Goal: Task Accomplishment & Management: Manage account settings

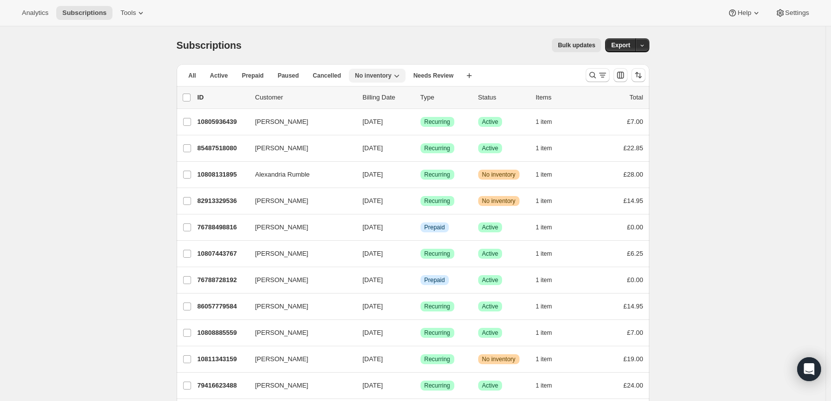
click at [361, 74] on span "No inventory" at bounding box center [373, 76] width 36 height 8
click at [199, 73] on button "All" at bounding box center [192, 76] width 19 height 14
click at [194, 74] on span "All" at bounding box center [192, 76] width 7 height 8
click at [358, 79] on span "No inventory" at bounding box center [373, 76] width 36 height 8
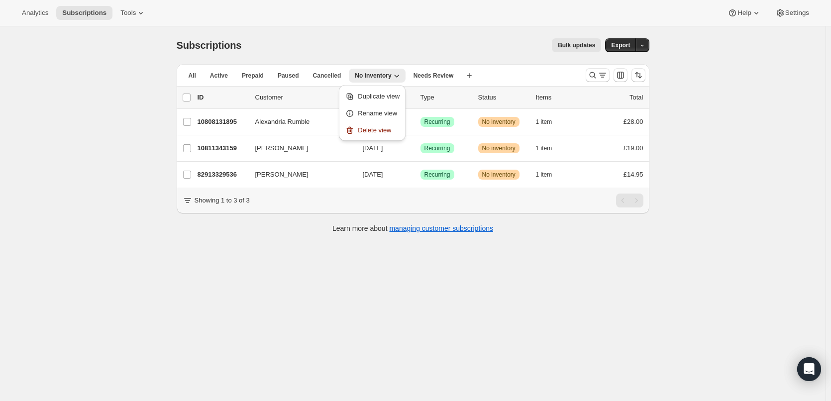
drag, startPoint x: 78, startPoint y: 107, endPoint x: 91, endPoint y: 111, distance: 13.1
click at [80, 108] on div "Subscriptions. This page is ready Subscriptions Bulk updates More actions Bulk …" at bounding box center [413, 226] width 826 height 401
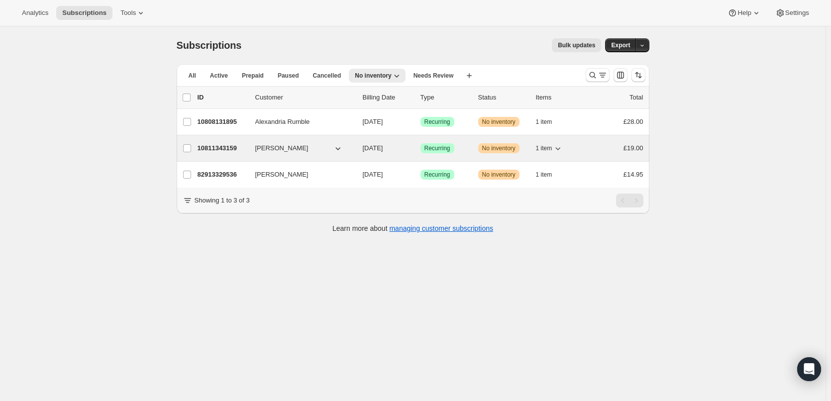
click at [218, 144] on p "10811343159" at bounding box center [223, 148] width 50 height 10
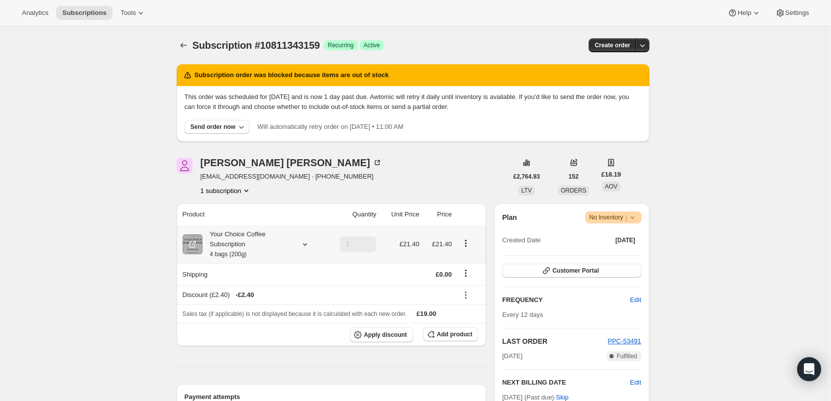
click at [237, 243] on div "Your Choice Coffee Subscription 4 bags (200g)" at bounding box center [248, 244] width 90 height 30
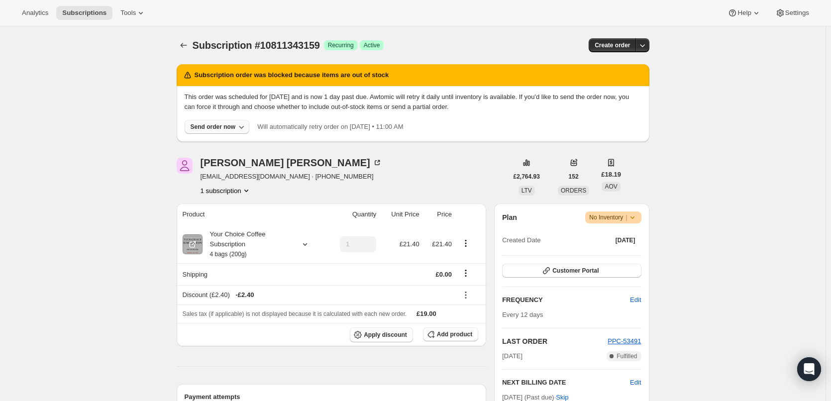
click at [228, 129] on div "Send order now" at bounding box center [213, 127] width 45 height 8
click at [219, 144] on span "Include sold-out items" at bounding box center [197, 147] width 63 height 7
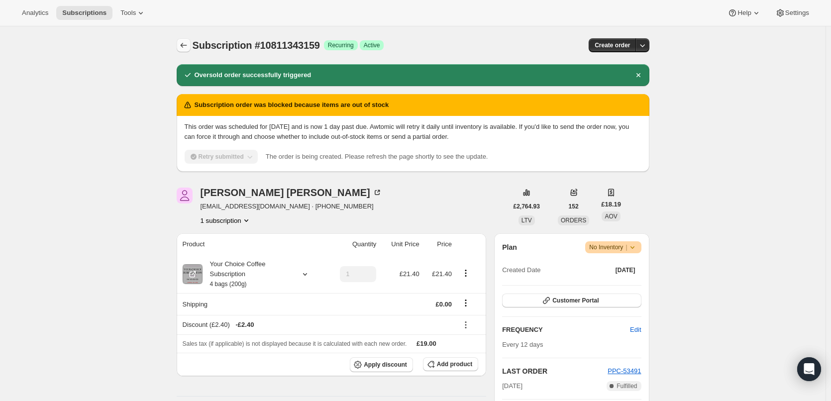
click at [189, 47] on icon "Subscriptions" at bounding box center [184, 45] width 10 height 10
